Goal: Check status: Check status

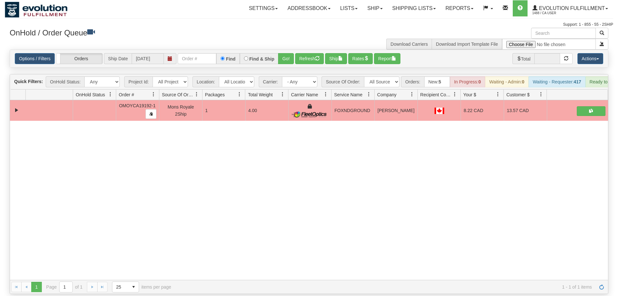
click at [208, 53] on input "text" at bounding box center [197, 58] width 39 height 11
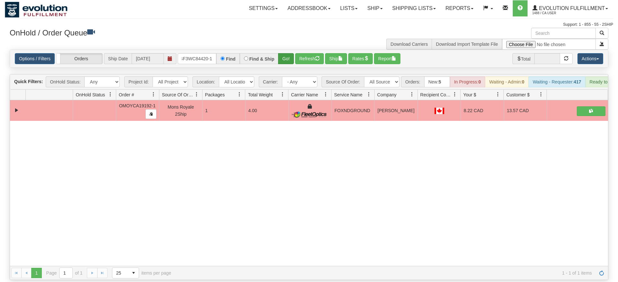
type input "OGF3WC84420-1"
click at [289, 59] on div "Is equal to Is not equal to Contains Does not contains CAD USD EUR ZAR [PERSON_…" at bounding box center [309, 165] width 608 height 230
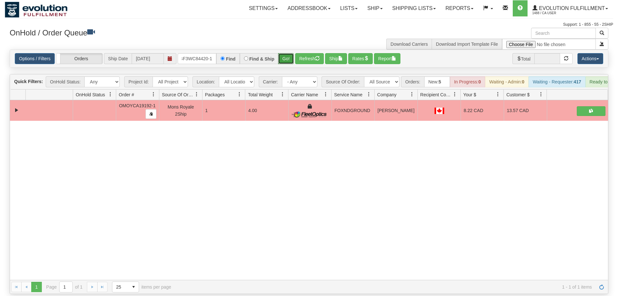
click at [286, 53] on button "Go!" at bounding box center [286, 58] width 16 height 11
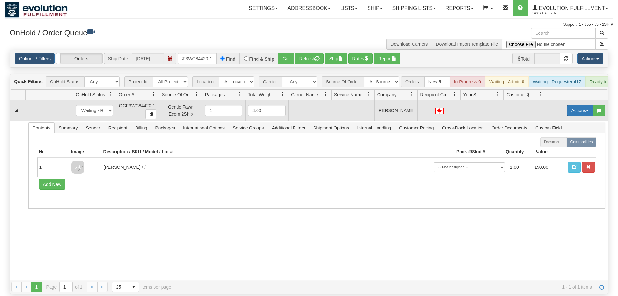
click at [581, 105] on button "Actions" at bounding box center [580, 110] width 26 height 11
click at [564, 137] on span "Rate All Services" at bounding box center [566, 139] width 39 height 5
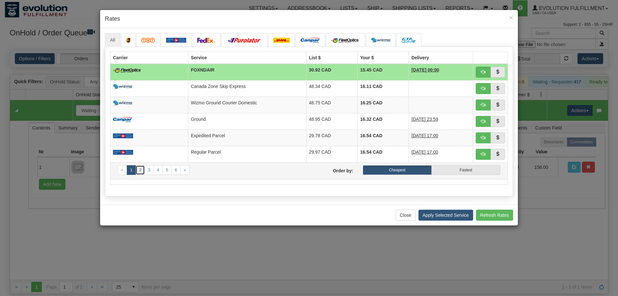
click at [139, 167] on link "2" at bounding box center [139, 170] width 9 height 10
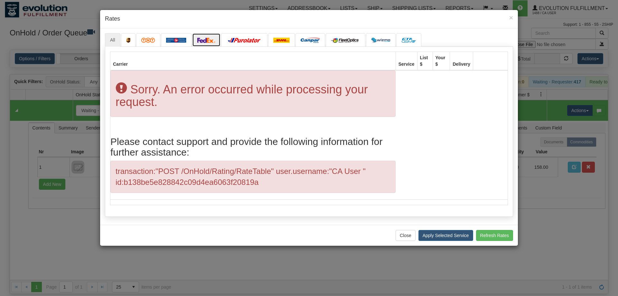
click at [208, 42] on img at bounding box center [206, 40] width 18 height 5
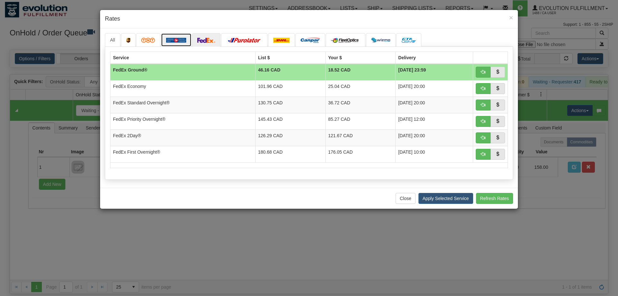
click at [179, 42] on img at bounding box center [176, 40] width 20 height 5
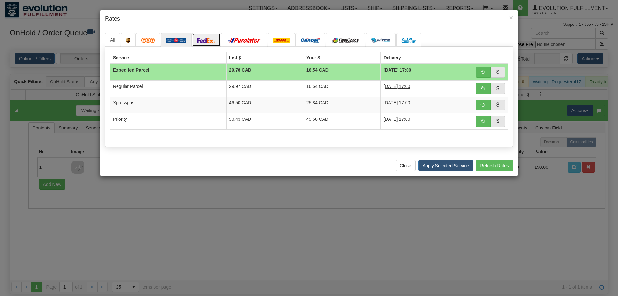
click at [206, 41] on img at bounding box center [206, 40] width 18 height 5
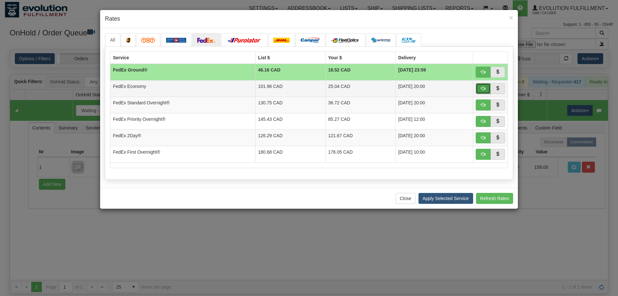
click at [483, 90] on span "button" at bounding box center [483, 88] width 5 height 5
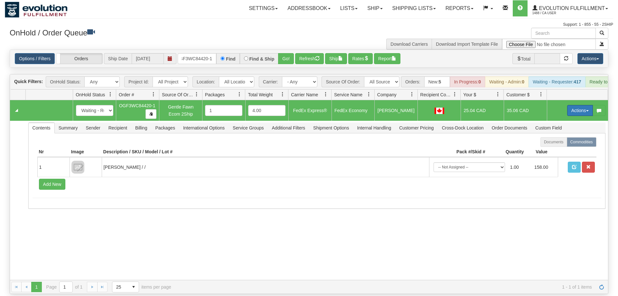
click at [574, 105] on button "Actions" at bounding box center [580, 110] width 26 height 11
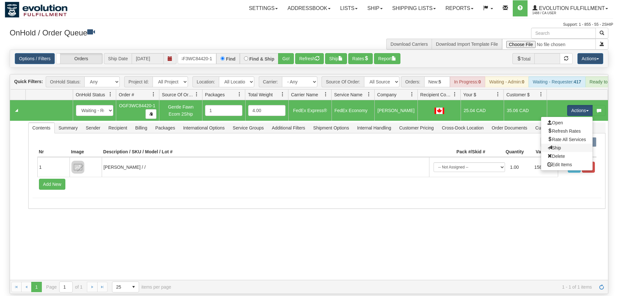
click at [563, 144] on link "Ship" at bounding box center [566, 148] width 51 height 8
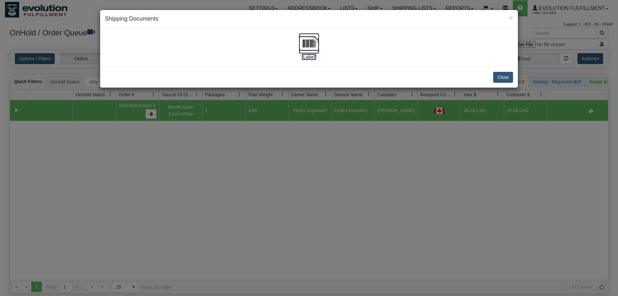
click at [310, 49] on img at bounding box center [309, 43] width 21 height 21
click at [340, 209] on div "× Shipping Documents [Label] Close" at bounding box center [309, 148] width 618 height 296
